Goal: Register for event/course

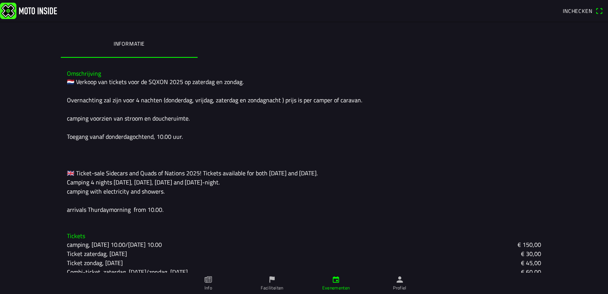
scroll to position [203, 0]
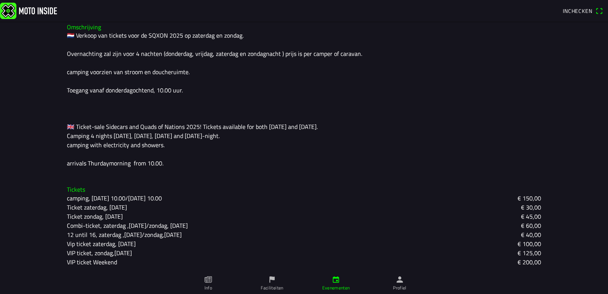
click at [0, 0] on slot "VIP ticket, zondag,[DATE]" at bounding box center [0, 0] width 0 height 0
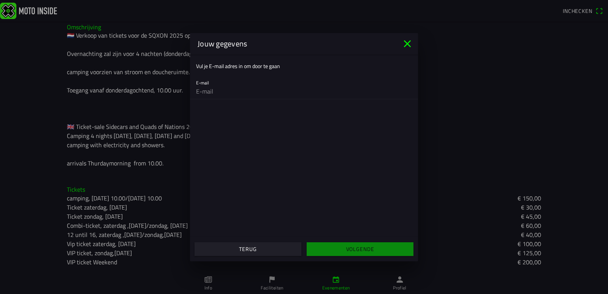
click at [405, 43] on icon "close" at bounding box center [407, 44] width 12 height 12
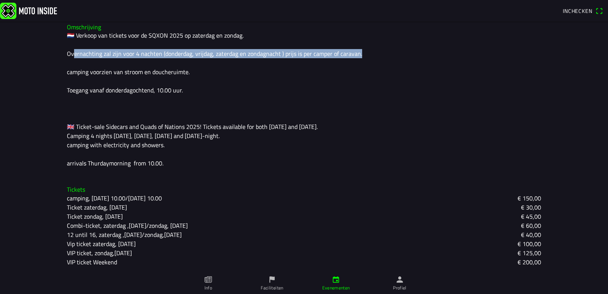
drag, startPoint x: 67, startPoint y: 52, endPoint x: 352, endPoint y: 55, distance: 284.9
click at [352, 55] on div "🇳🇱 Verkoop van tickets voor de SQXON 2025 op zaterdag en zondag. Overnachting z…" at bounding box center [304, 99] width 474 height 137
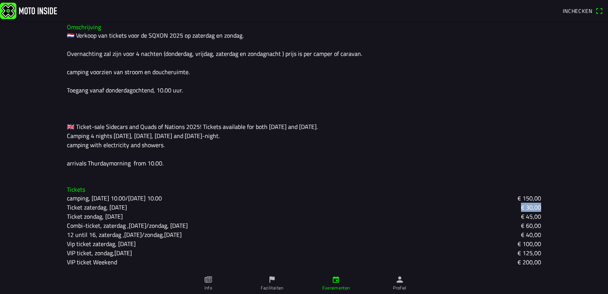
drag, startPoint x: 59, startPoint y: 215, endPoint x: 333, endPoint y: 211, distance: 274.3
click at [333, 211] on div "Tickets camping, [DATE] 10.00/[DATE] 10.00 € 150,00 Ticket zaterdag, [DATE] € 3…" at bounding box center [304, 226] width 486 height 92
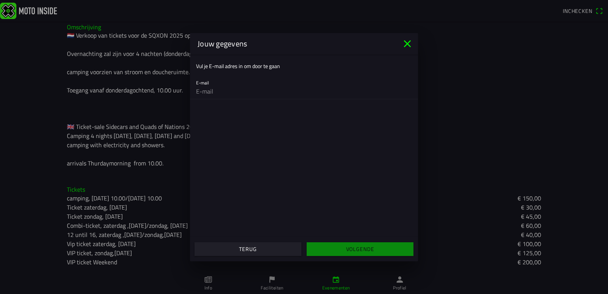
click at [405, 42] on icon "close" at bounding box center [407, 44] width 12 height 12
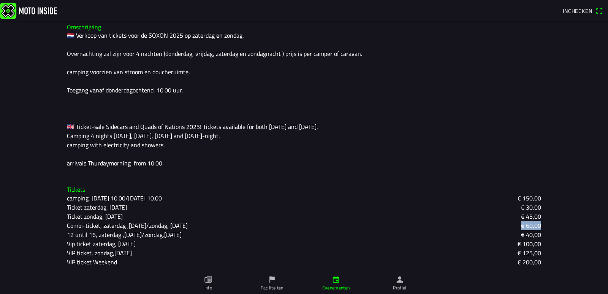
drag, startPoint x: 543, startPoint y: 226, endPoint x: 509, endPoint y: 224, distance: 33.1
click at [510, 224] on div "Tickets camping, [DATE] 10.00/[DATE] 10.00 € 150,00 Ticket zaterdag, [DATE] € 3…" at bounding box center [304, 226] width 486 height 92
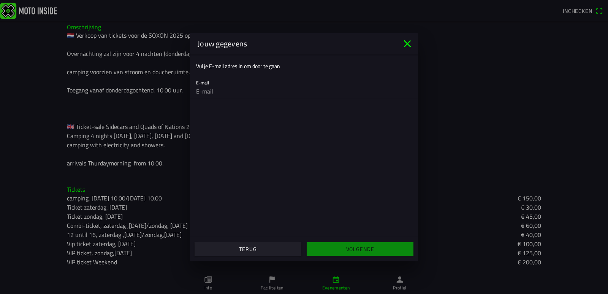
click at [411, 44] on icon "close" at bounding box center [407, 44] width 12 height 12
